Goal: Task Accomplishment & Management: Manage account settings

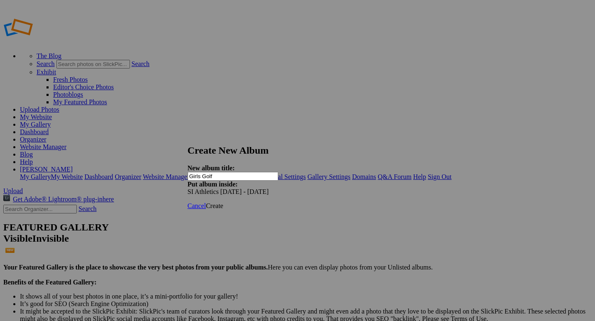
type input "Girls Golf"
click at [223, 202] on span "Create" at bounding box center [214, 205] width 17 height 7
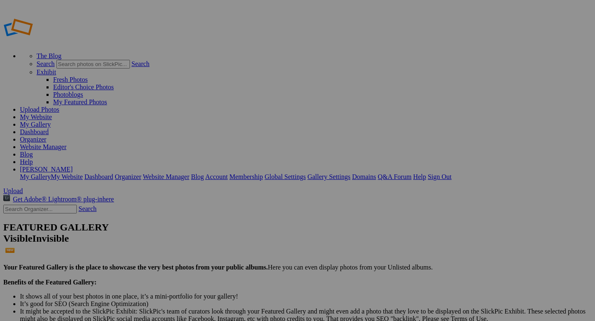
drag, startPoint x: 49, startPoint y: 112, endPoint x: 43, endPoint y: 213, distance: 101.1
drag, startPoint x: 44, startPoint y: 205, endPoint x: 41, endPoint y: 107, distance: 98.4
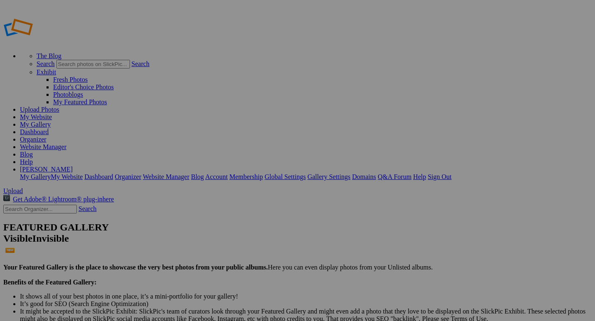
drag, startPoint x: 45, startPoint y: 110, endPoint x: 39, endPoint y: 211, distance: 101.0
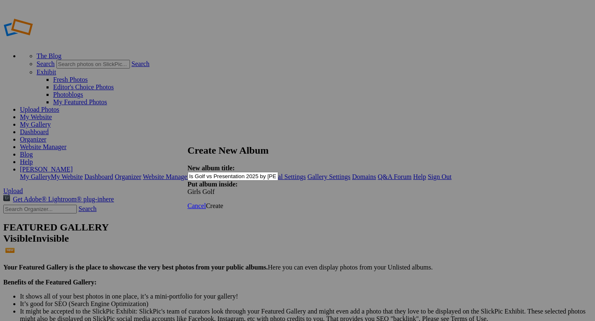
scroll to position [0, 26]
type input "Varsity Girls Golf vs Presentation 2025 by [PERSON_NAME]"
click at [223, 202] on span "Create" at bounding box center [214, 205] width 17 height 7
